Goal: Task Accomplishment & Management: Use online tool/utility

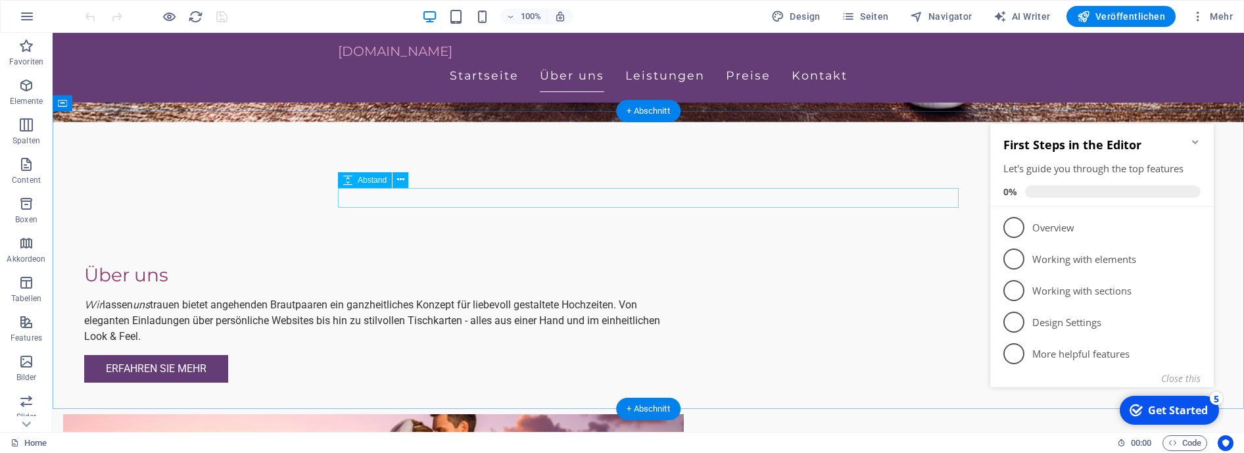
scroll to position [625, 0]
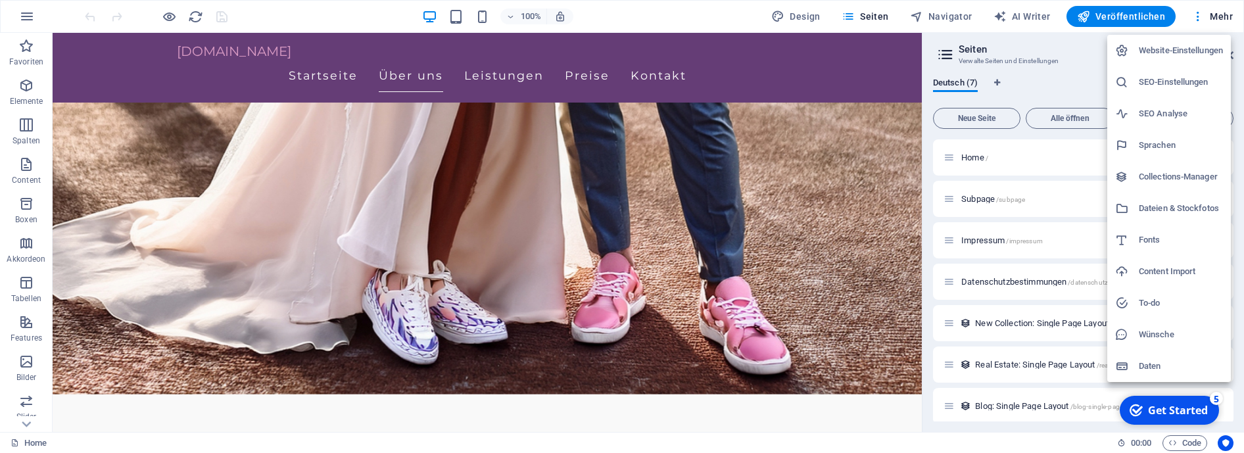
click at [1174, 83] on h6 "SEO-Einstellungen" at bounding box center [1181, 82] width 84 height 16
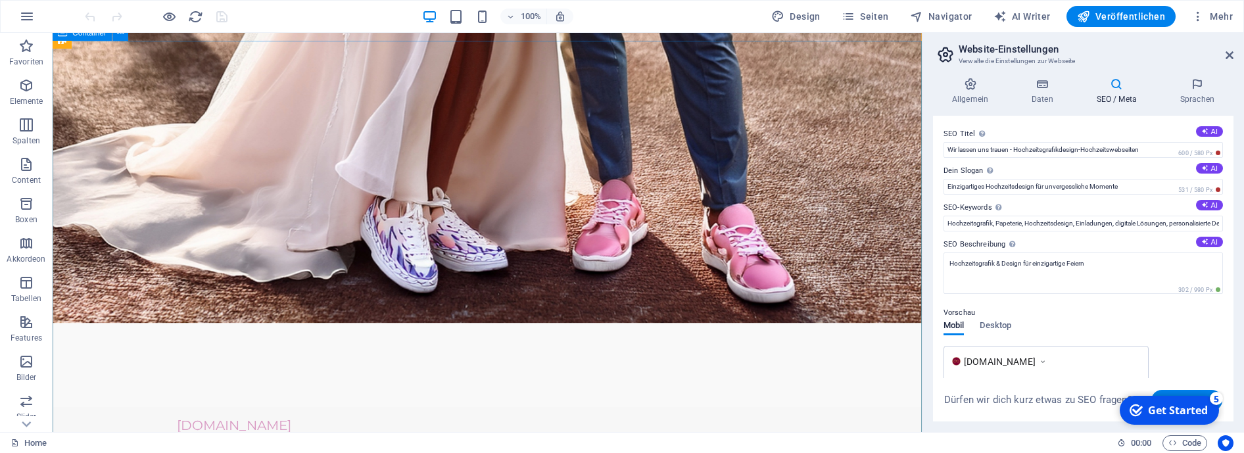
scroll to position [0, 0]
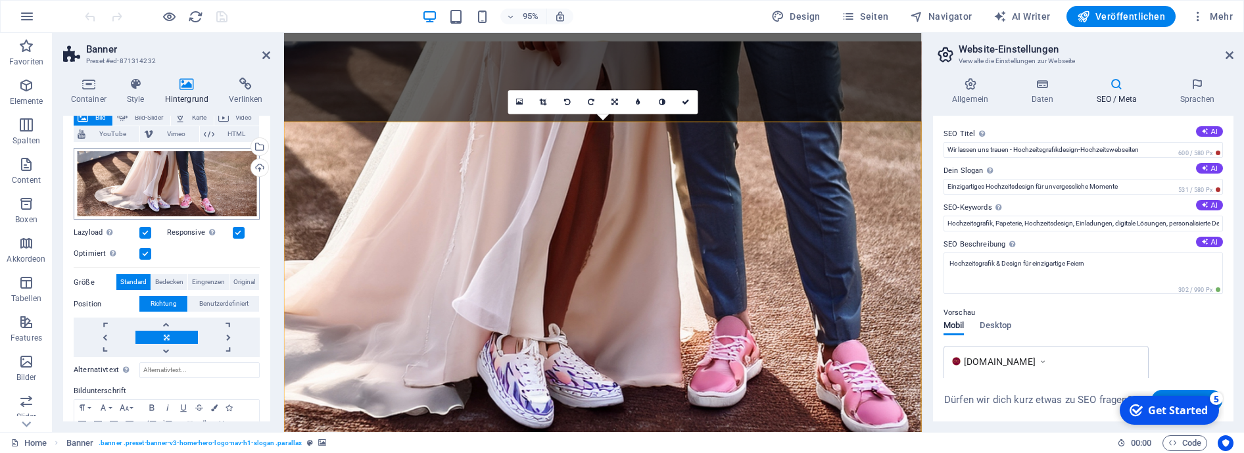
scroll to position [145, 0]
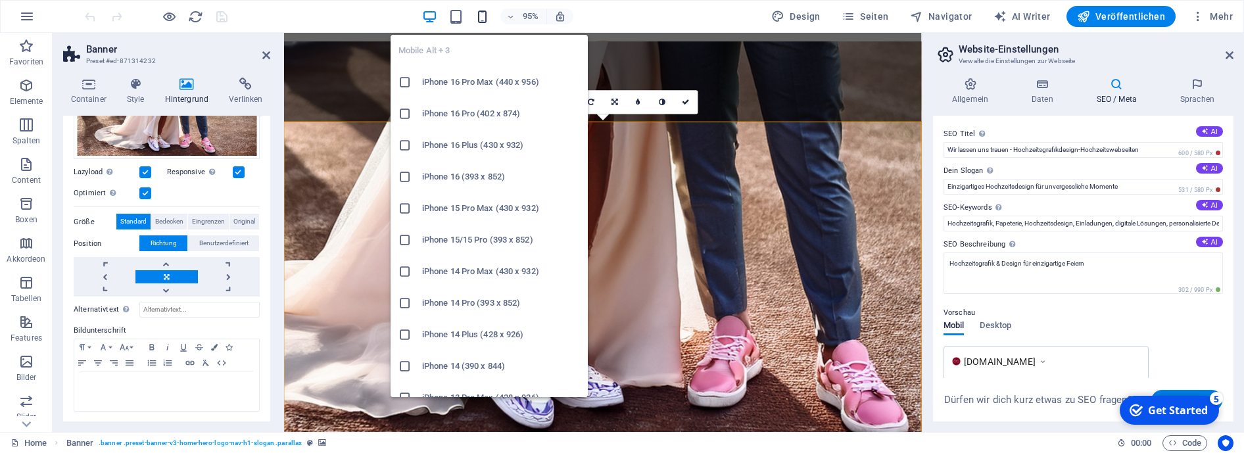
click at [486, 12] on icon "button" at bounding box center [482, 16] width 15 height 15
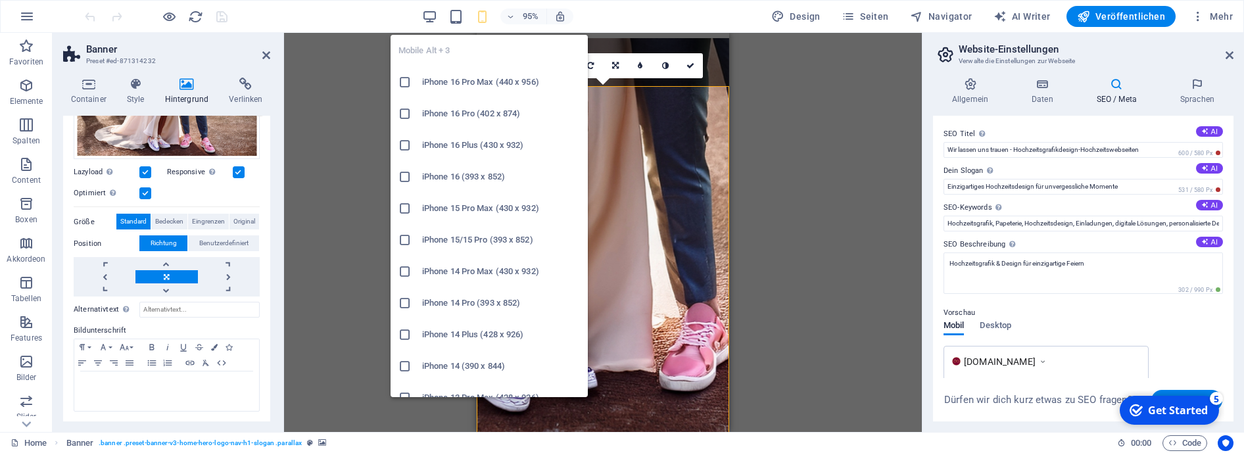
type input "53"
type input "0"
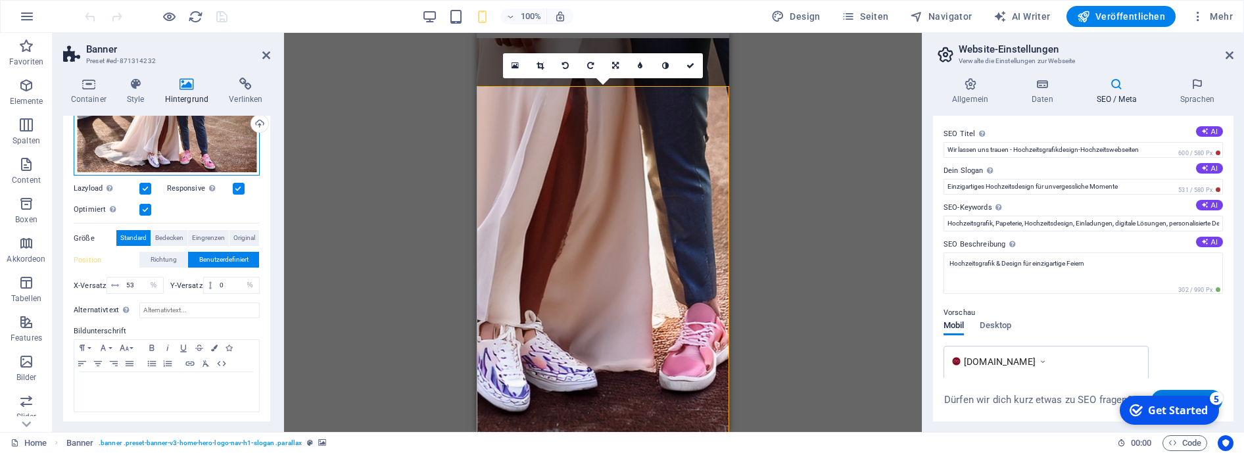
click at [193, 147] on div "Ziehe Dateien zum Hochladen hierher oder klicke hier, um aus Dateien oder koste…" at bounding box center [167, 140] width 186 height 72
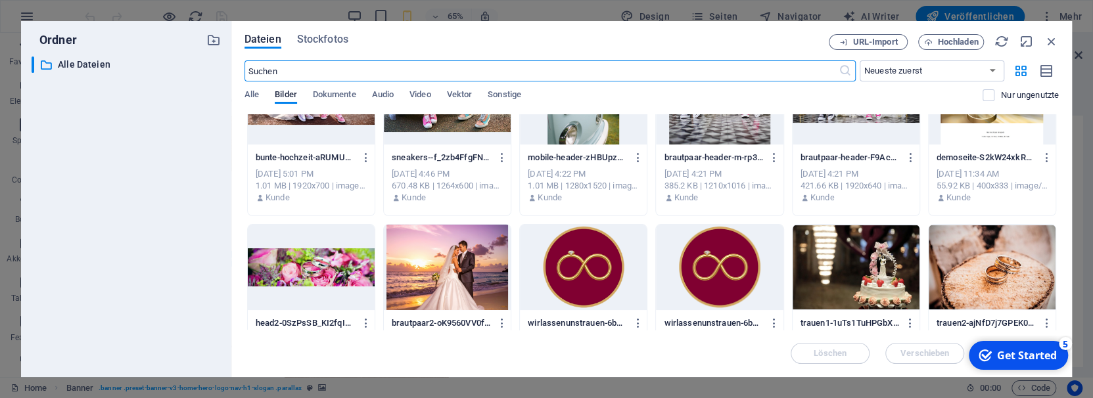
scroll to position [0, 0]
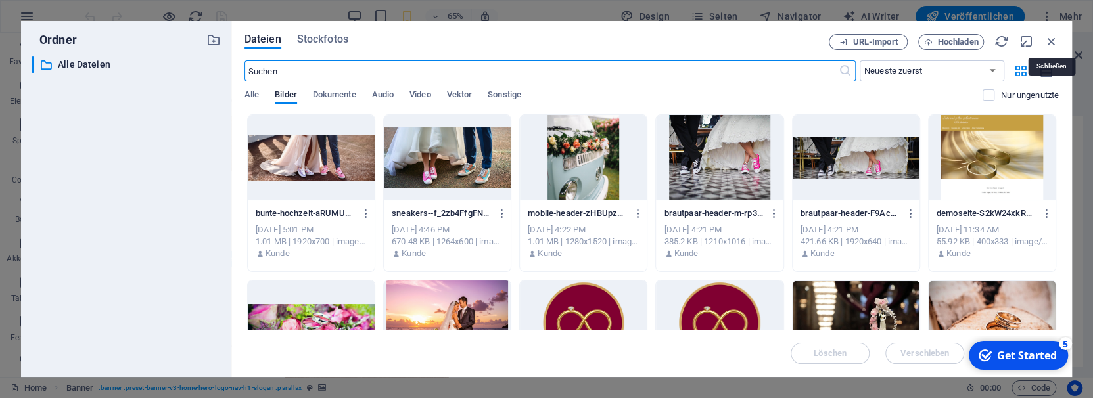
click at [1054, 39] on icon "button" at bounding box center [1052, 41] width 14 height 14
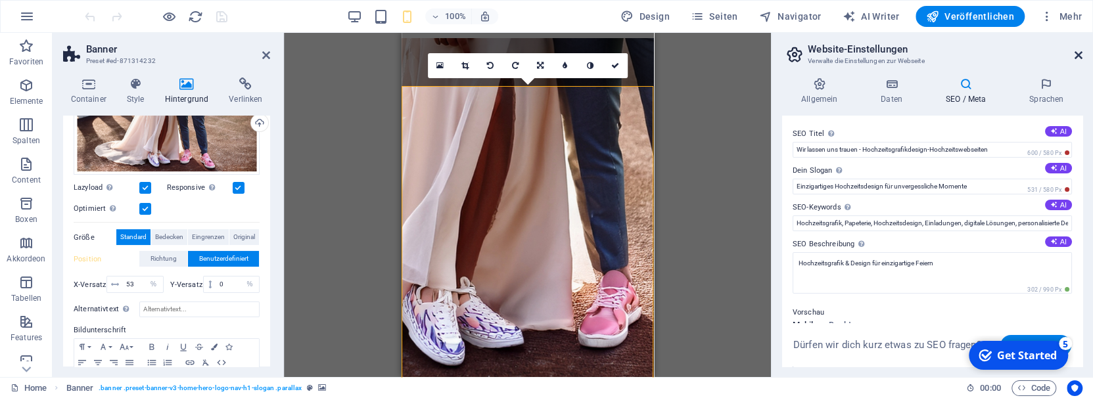
click at [1076, 54] on icon at bounding box center [1079, 55] width 8 height 11
